Goal: Task Accomplishment & Management: Manage account settings

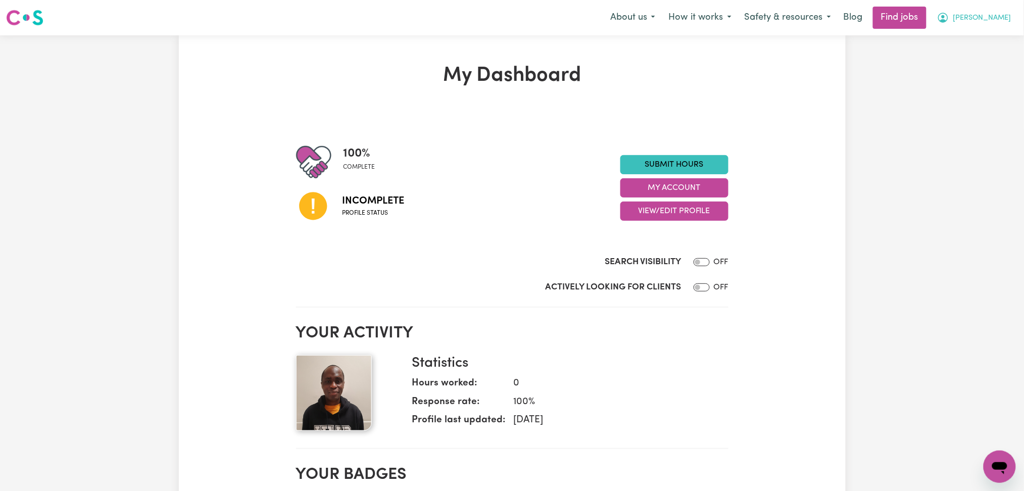
drag, startPoint x: 987, startPoint y: 15, endPoint x: 979, endPoint y: 23, distance: 11.1
click at [988, 14] on span "[PERSON_NAME]" at bounding box center [983, 18] width 58 height 11
click at [997, 21] on span "[PERSON_NAME]" at bounding box center [983, 18] width 58 height 11
click at [989, 24] on button "[PERSON_NAME]" at bounding box center [974, 17] width 87 height 21
click at [966, 79] on link "Logout" at bounding box center [978, 77] width 80 height 19
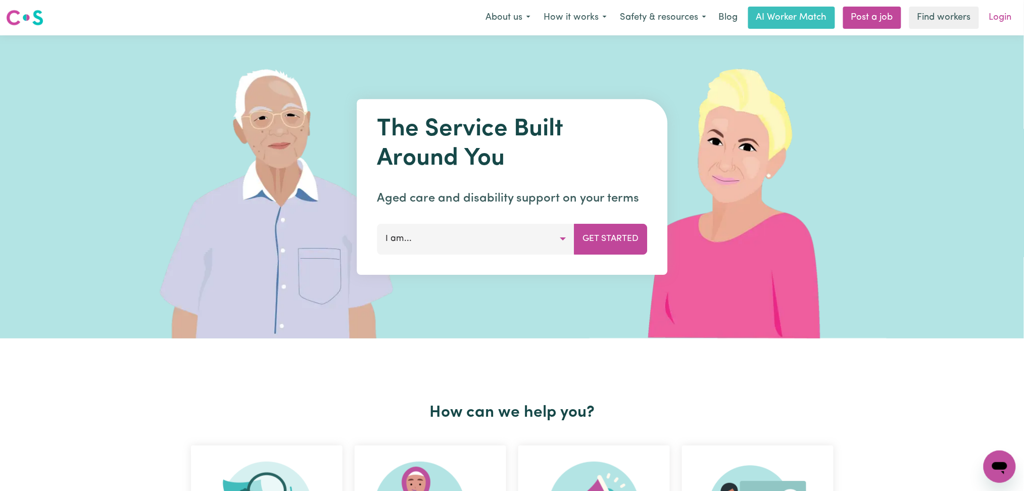
click at [990, 21] on link "Login" at bounding box center [1001, 18] width 35 height 22
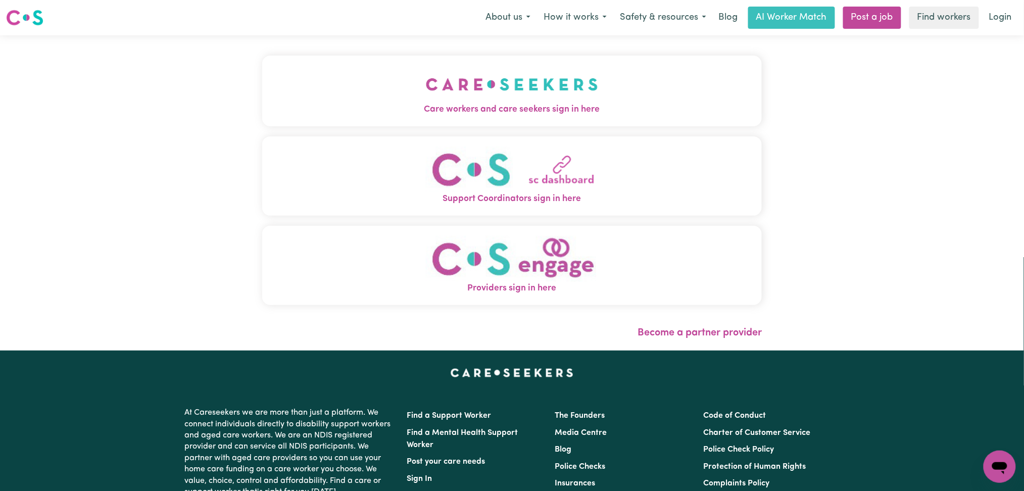
click at [426, 87] on img "Care workers and care seekers sign in here" at bounding box center [512, 84] width 172 height 37
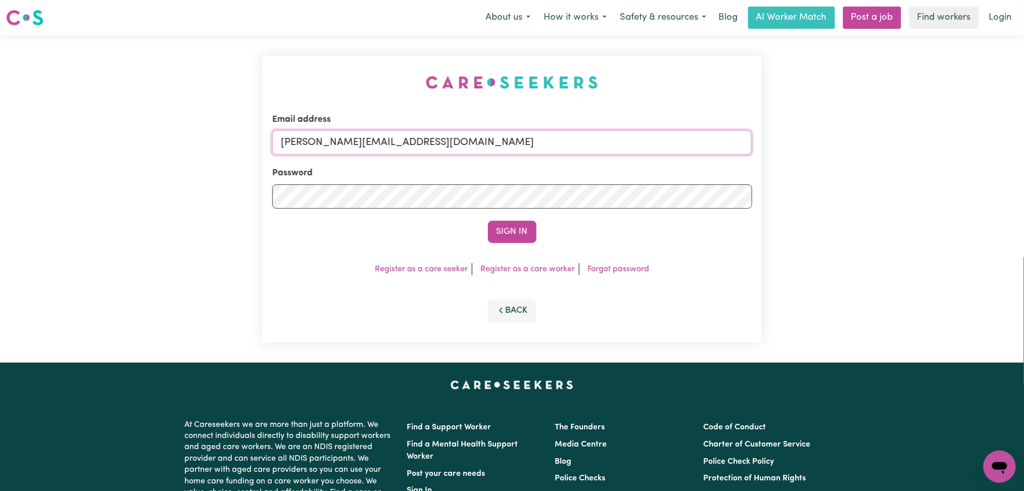
click at [429, 140] on input "[PERSON_NAME][EMAIL_ADDRESS][DOMAIN_NAME]" at bounding box center [512, 142] width 480 height 24
drag, startPoint x: 334, startPoint y: 137, endPoint x: 650, endPoint y: 145, distance: 316.0
click at [650, 145] on input "Superuser~[EMAIL_ADDRESS][DOMAIN_NAME]" at bounding box center [512, 142] width 480 height 24
type input "Superuser~[EMAIL_ADDRESS][DOMAIN_NAME]"
click at [526, 229] on button "Sign In" at bounding box center [512, 232] width 49 height 22
